Goal: Transaction & Acquisition: Obtain resource

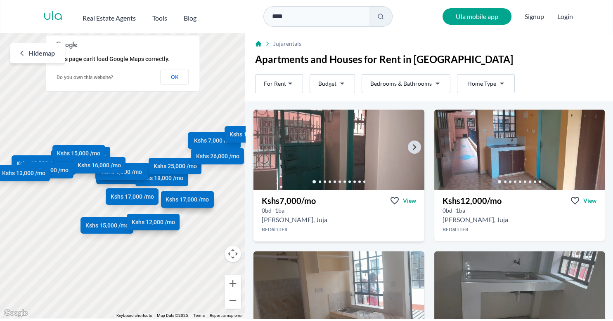
click at [304, 153] on img at bounding box center [338, 150] width 179 height 85
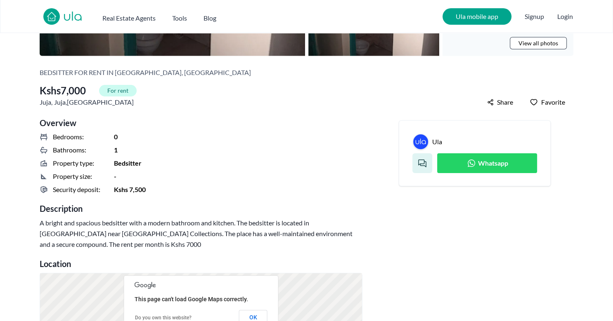
scroll to position [190, 0]
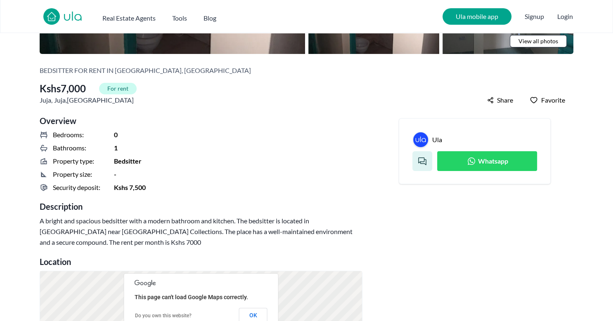
click at [461, 160] on link "Whatsapp" at bounding box center [487, 161] width 100 height 20
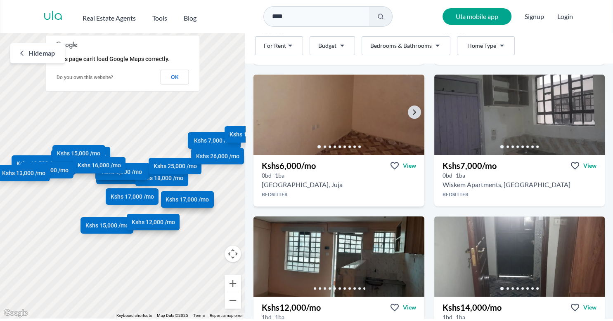
scroll to position [318, 0]
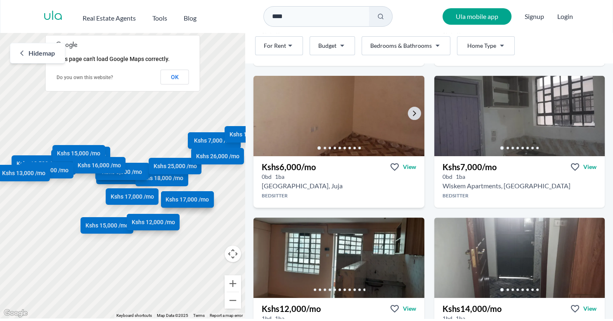
click at [357, 109] on img at bounding box center [338, 116] width 179 height 85
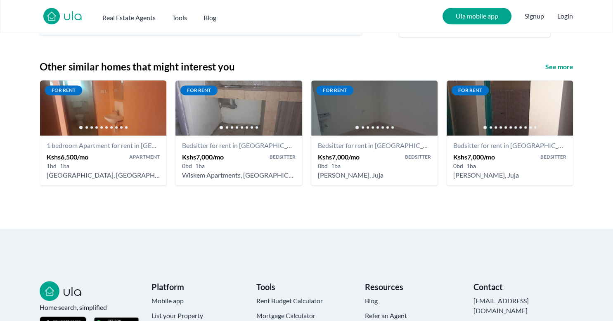
scroll to position [992, 0]
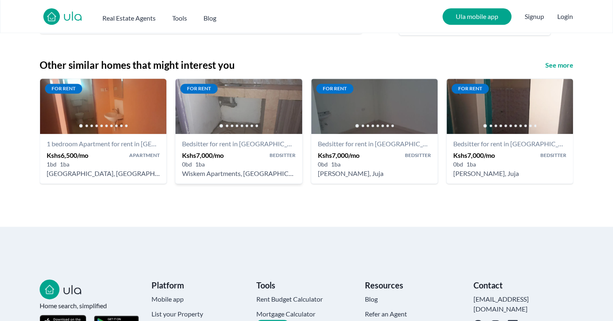
click at [239, 134] on link "Bedsitter for rent in [GEOGRAPHIC_DATA] - Kshs 7,000/mo - [GEOGRAPHIC_DATA], [G…" at bounding box center [238, 159] width 126 height 50
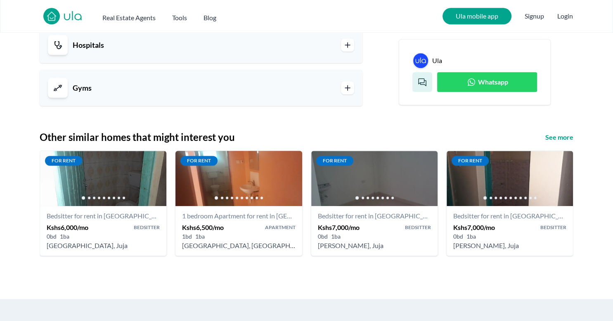
scroll to position [919, 0]
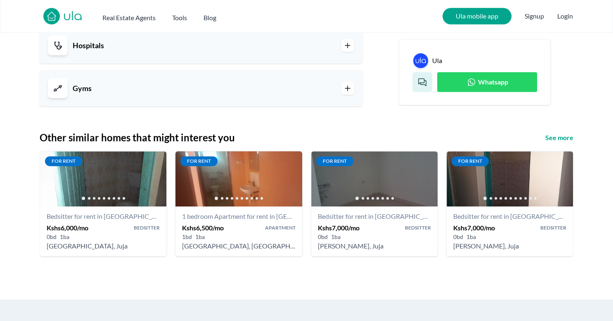
click at [465, 87] on link "Whatsapp" at bounding box center [487, 83] width 100 height 20
